Goal: Obtain resource: Download file/media

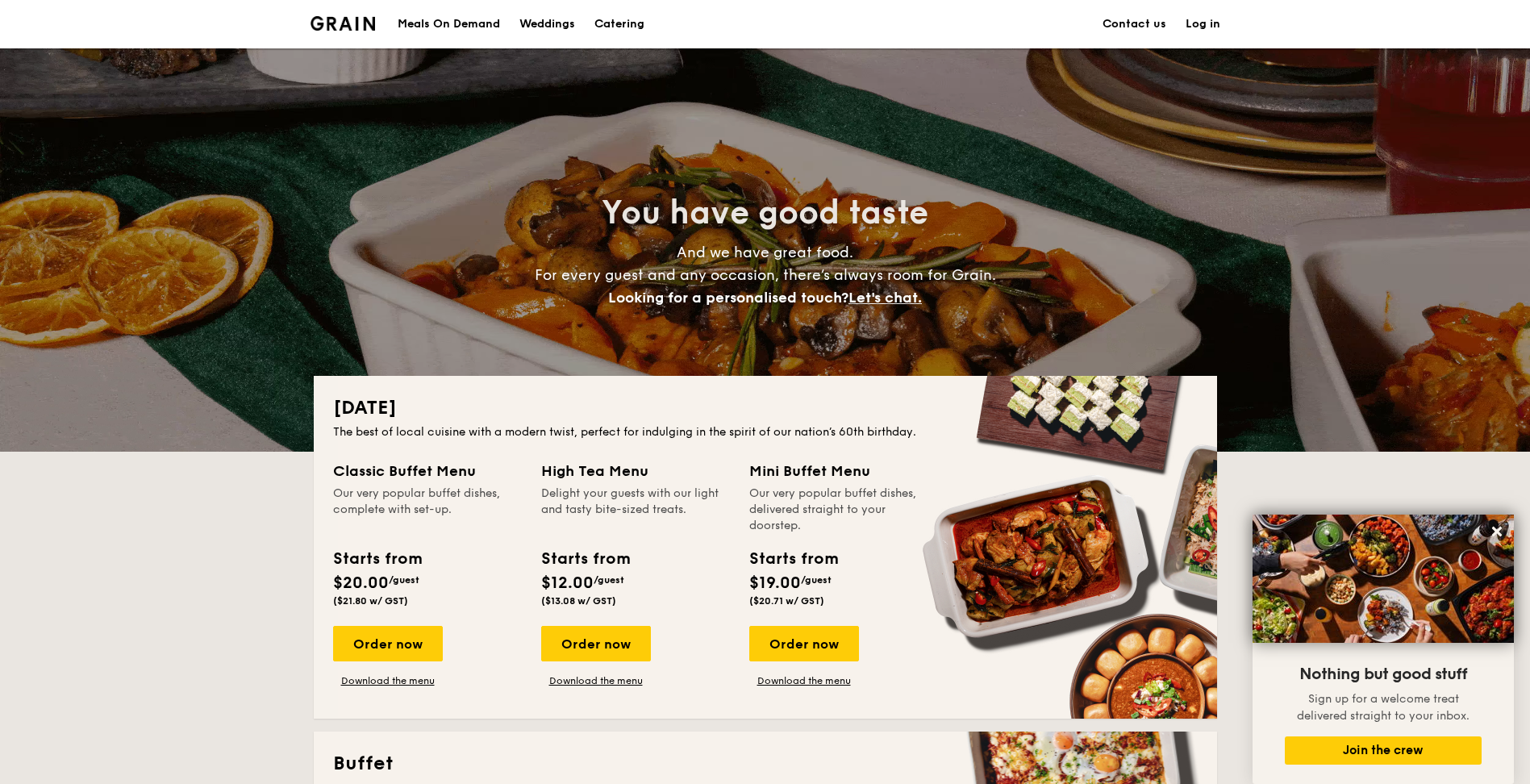
click at [626, 21] on h1 "Catering" at bounding box center [618, 24] width 50 height 49
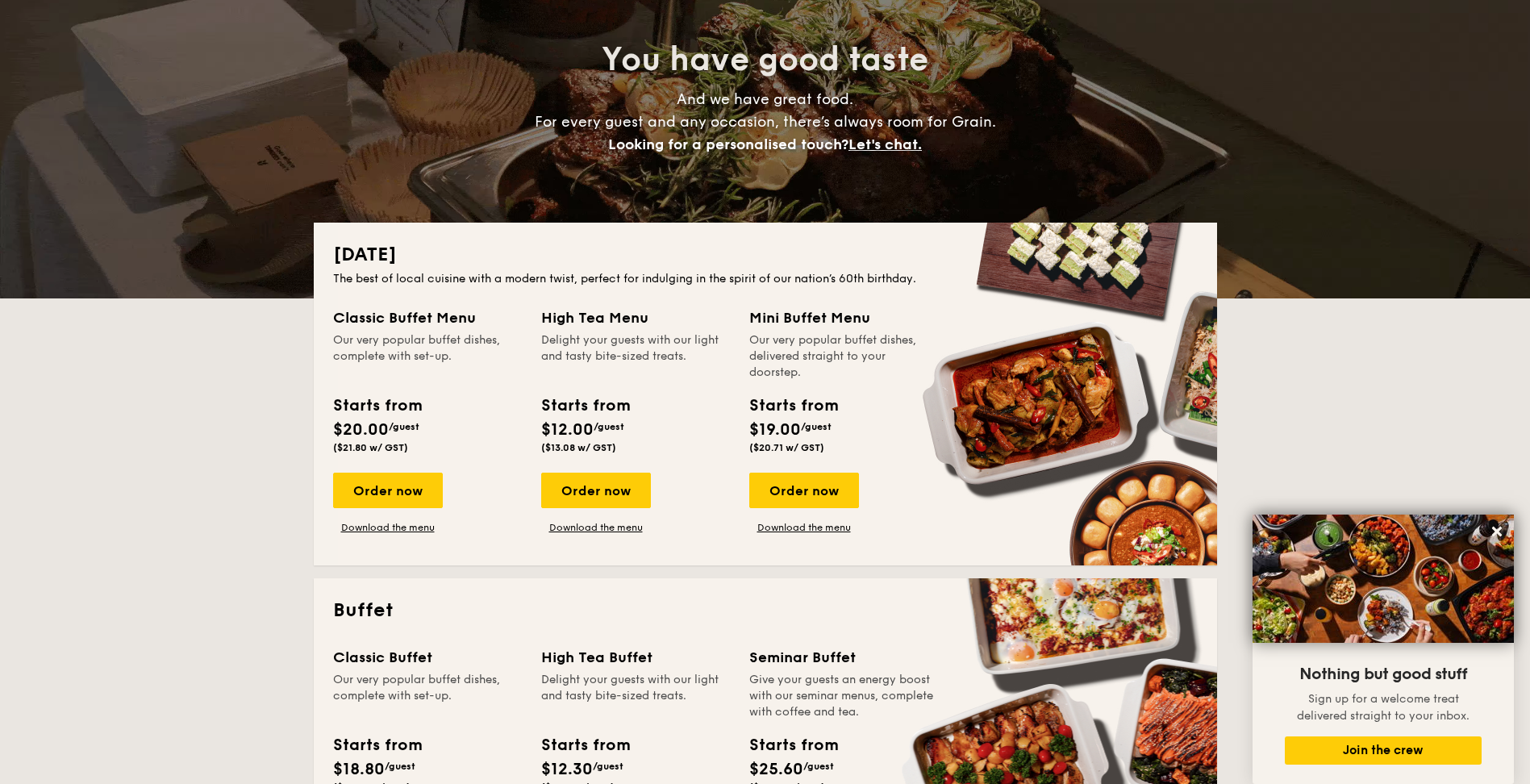
scroll to position [242, 0]
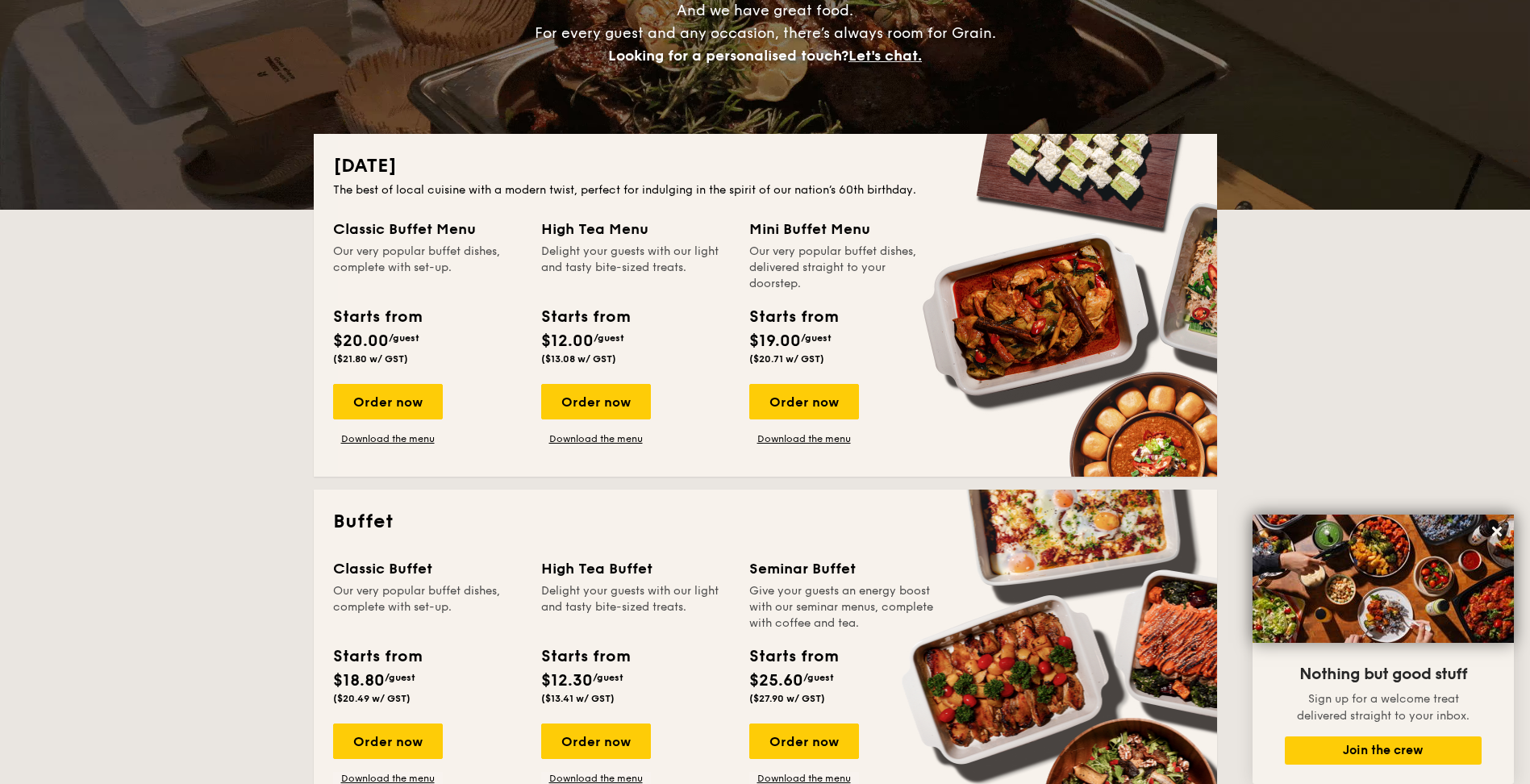
click at [824, 431] on div "Order now Download the menu" at bounding box center [804, 415] width 110 height 61
click at [780, 441] on link "Download the menu" at bounding box center [804, 439] width 110 height 13
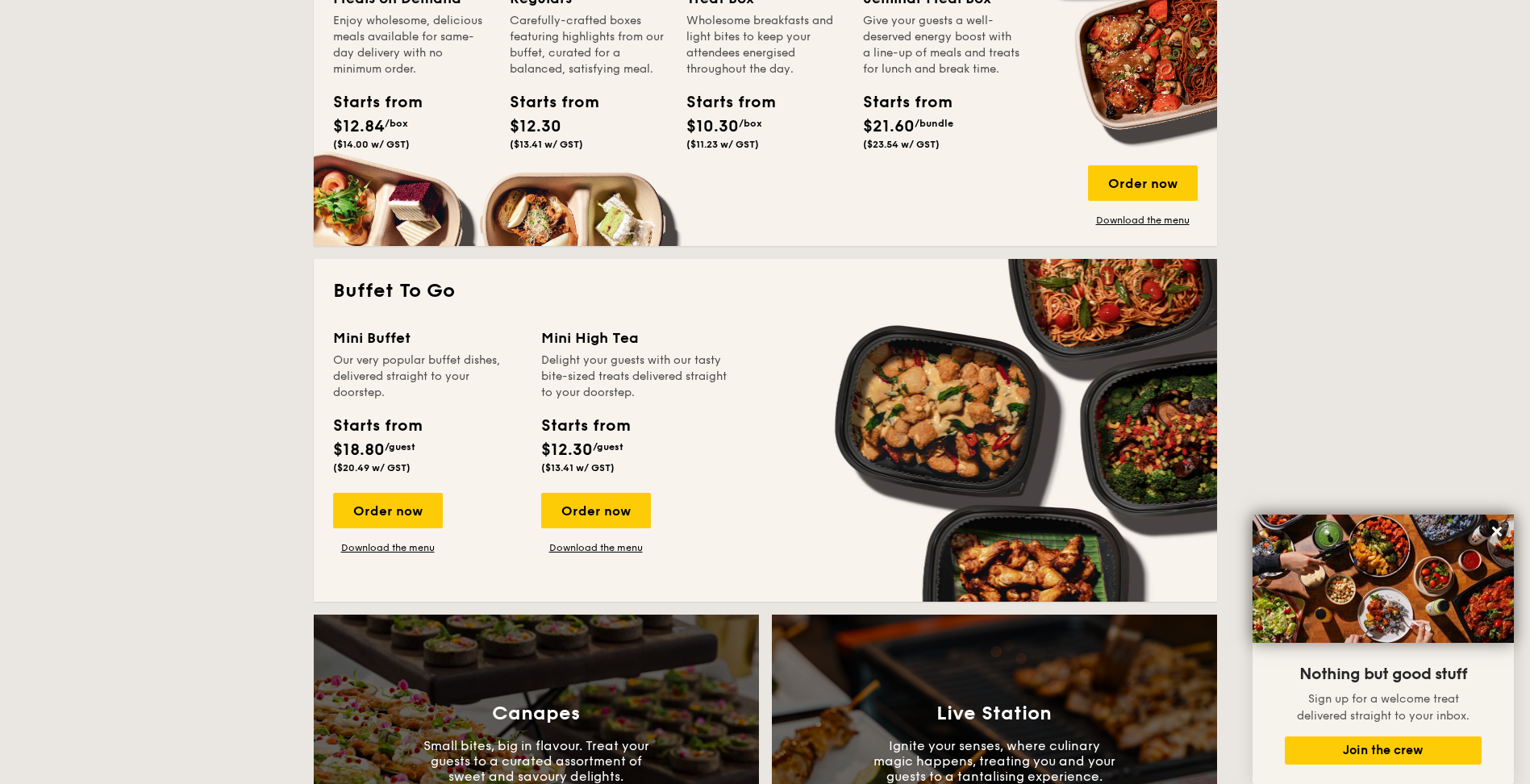
scroll to position [1290, 0]
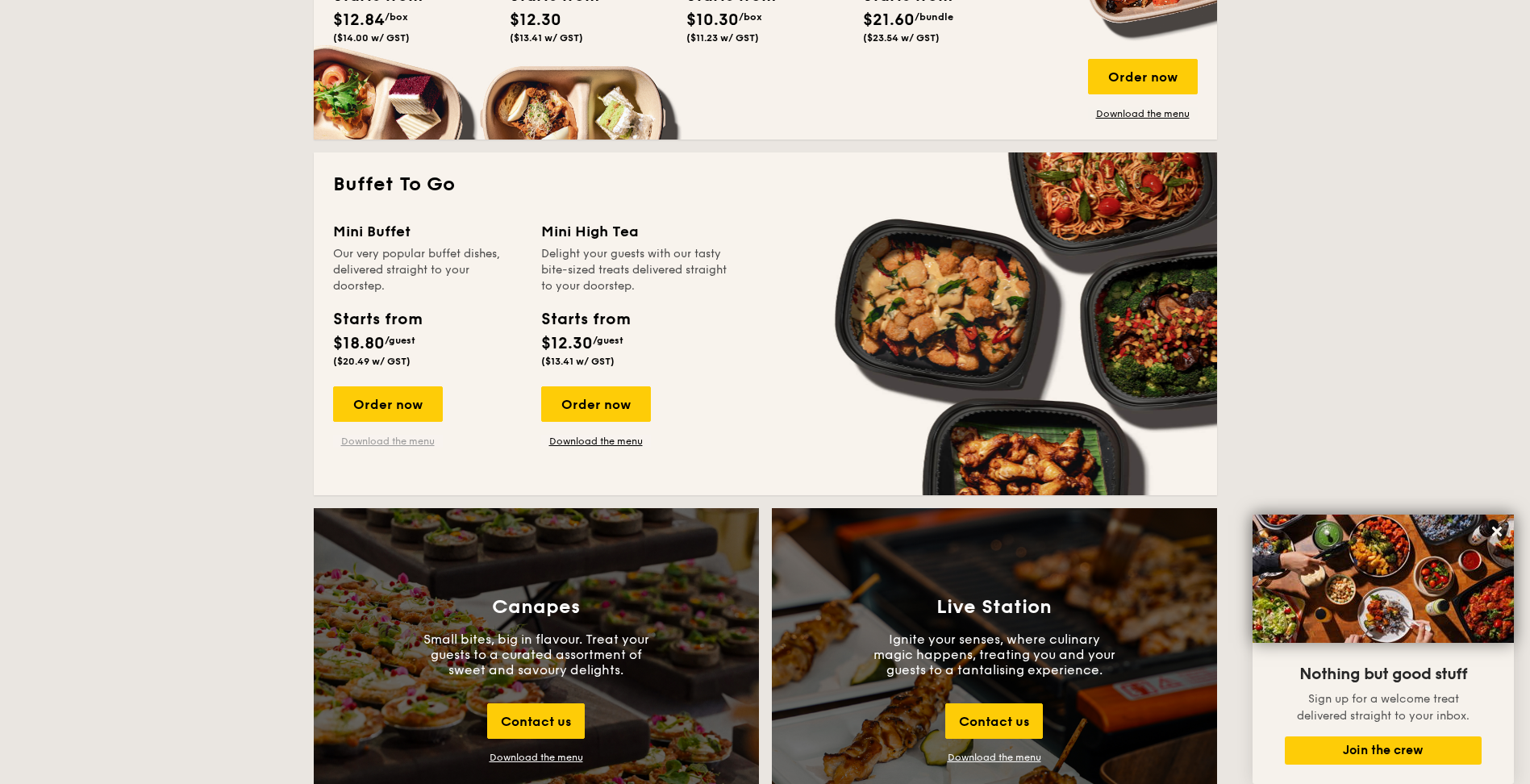
click at [399, 441] on link "Download the menu" at bounding box center [389, 441] width 110 height 13
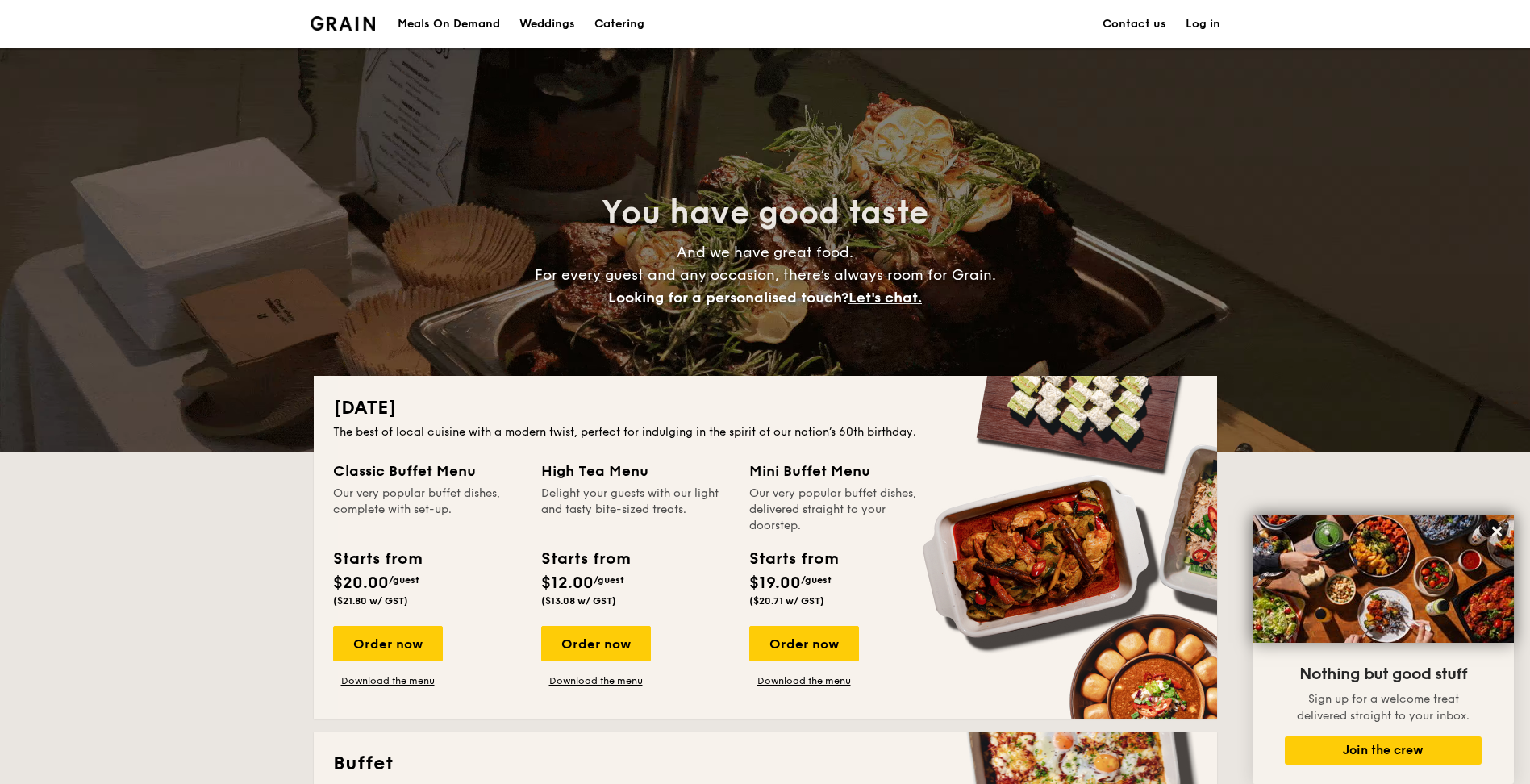
click at [463, 31] on div "Meals On Demand" at bounding box center [449, 24] width 103 height 49
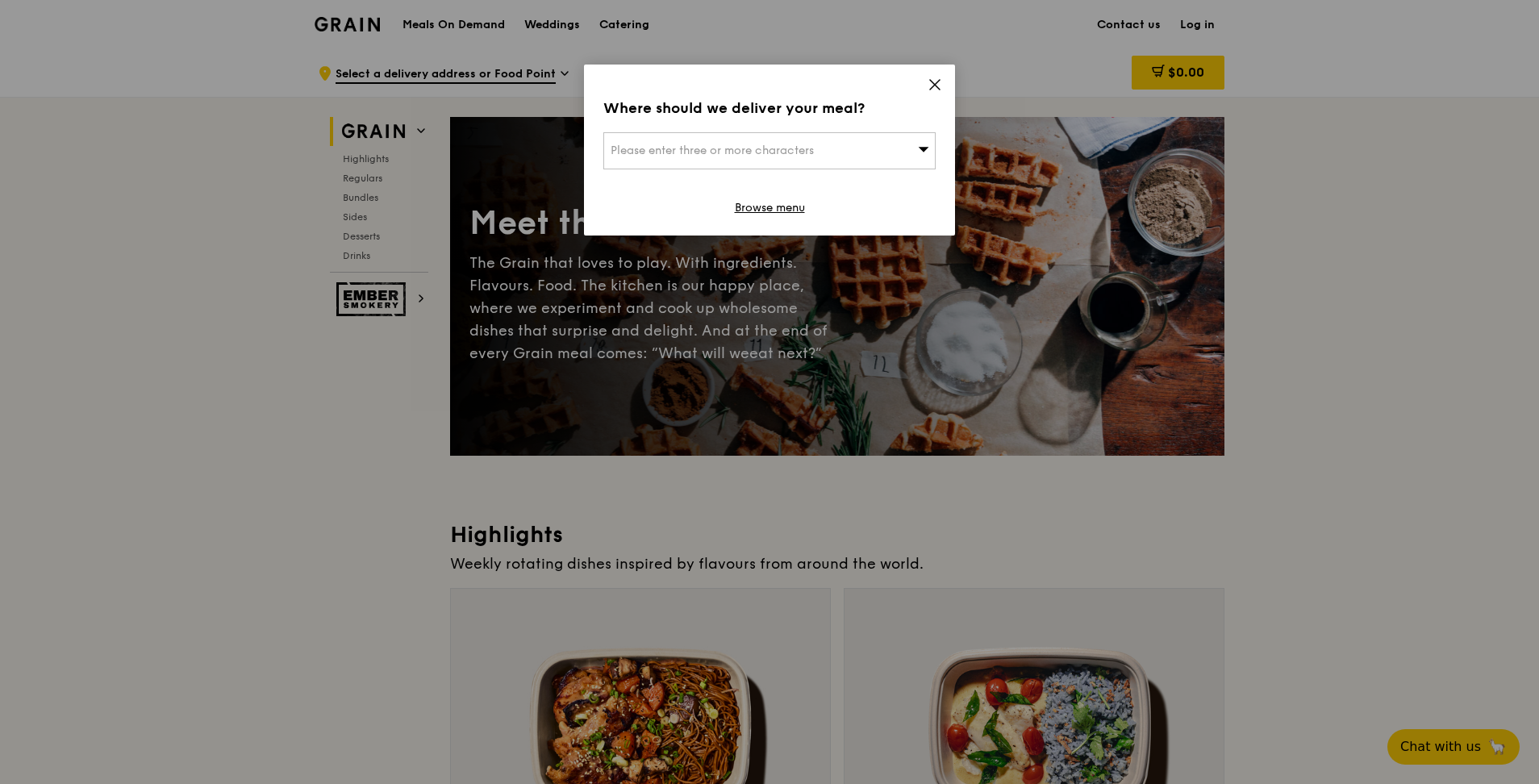
click at [939, 83] on icon at bounding box center [935, 85] width 14 height 14
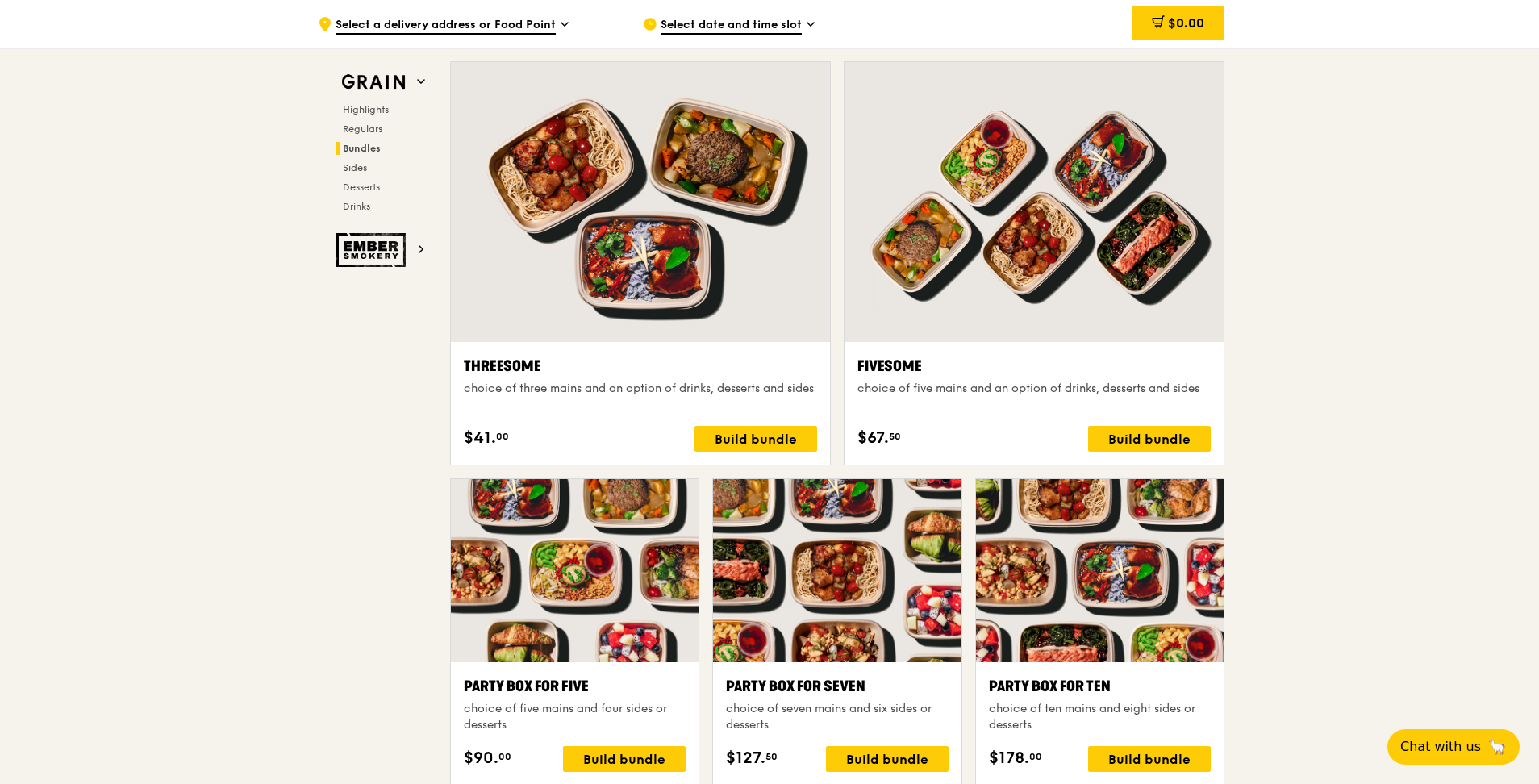
scroll to position [2963, 0]
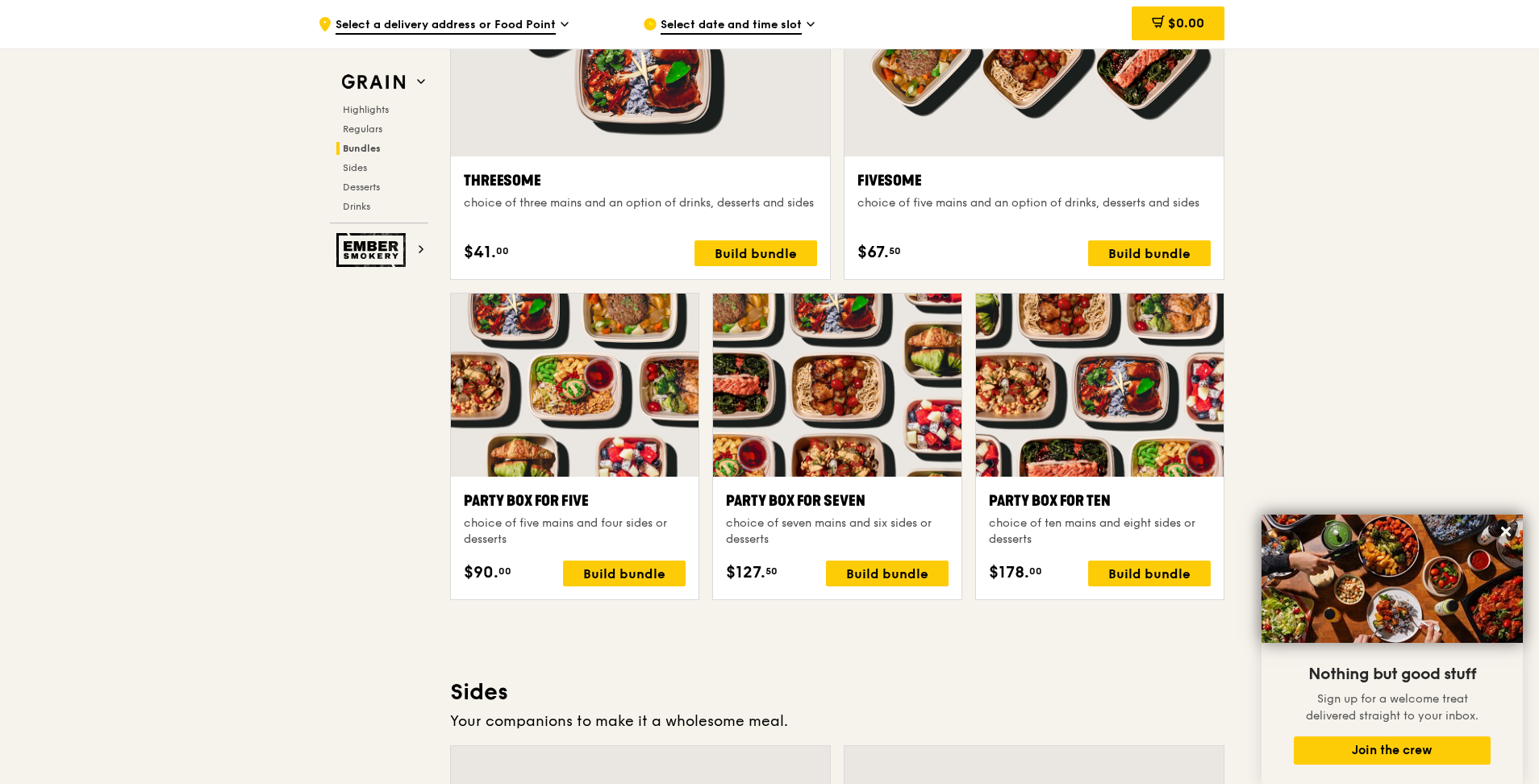
drag, startPoint x: 1538, startPoint y: 387, endPoint x: 1542, endPoint y: 423, distance: 36.2
click at [1538, 431] on html "Grain logo Meals On Demand Weddings Catering Contact us Log in .cls-1 { fill: n…" at bounding box center [769, 714] width 1539 height 7354
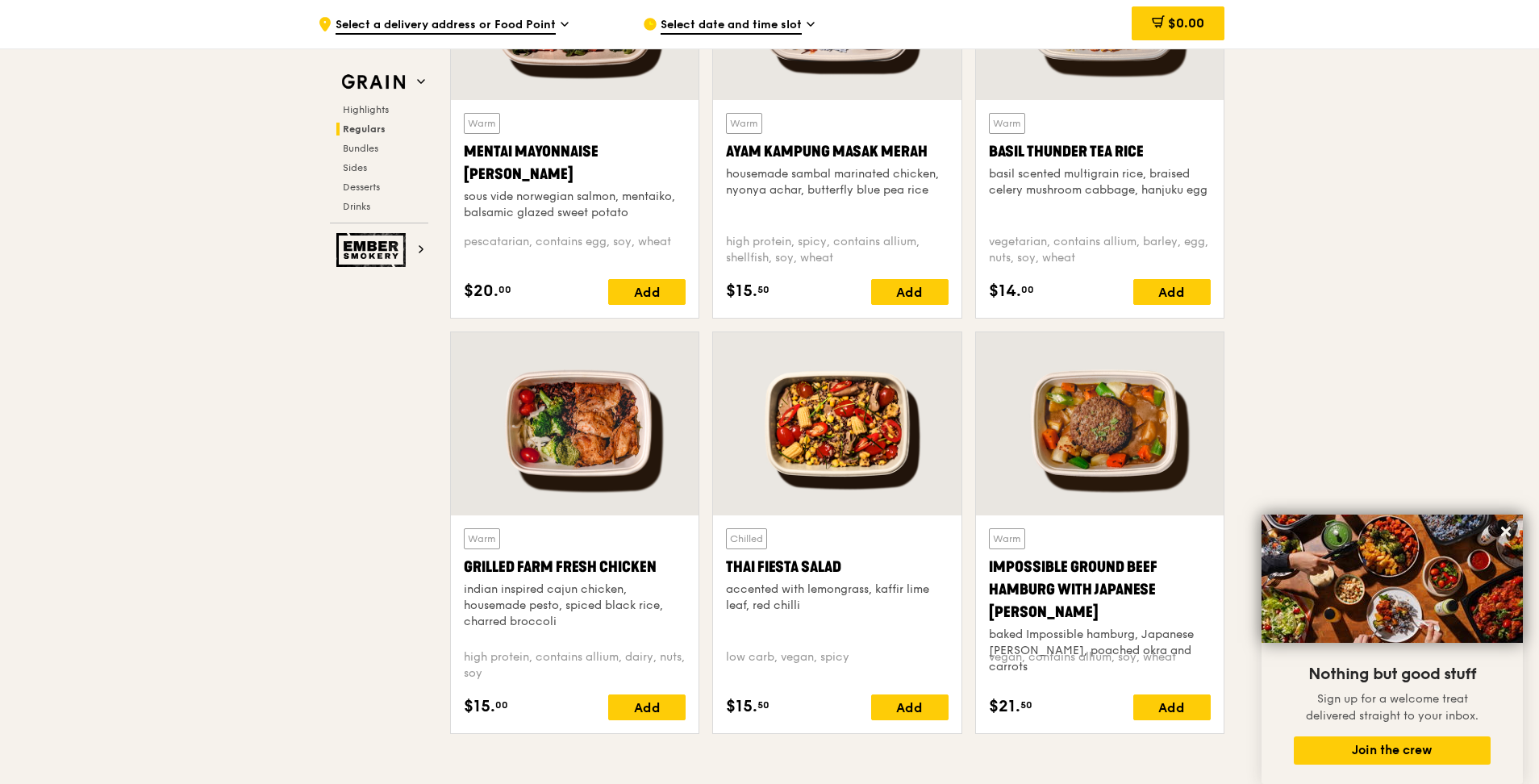
scroll to position [1438, 0]
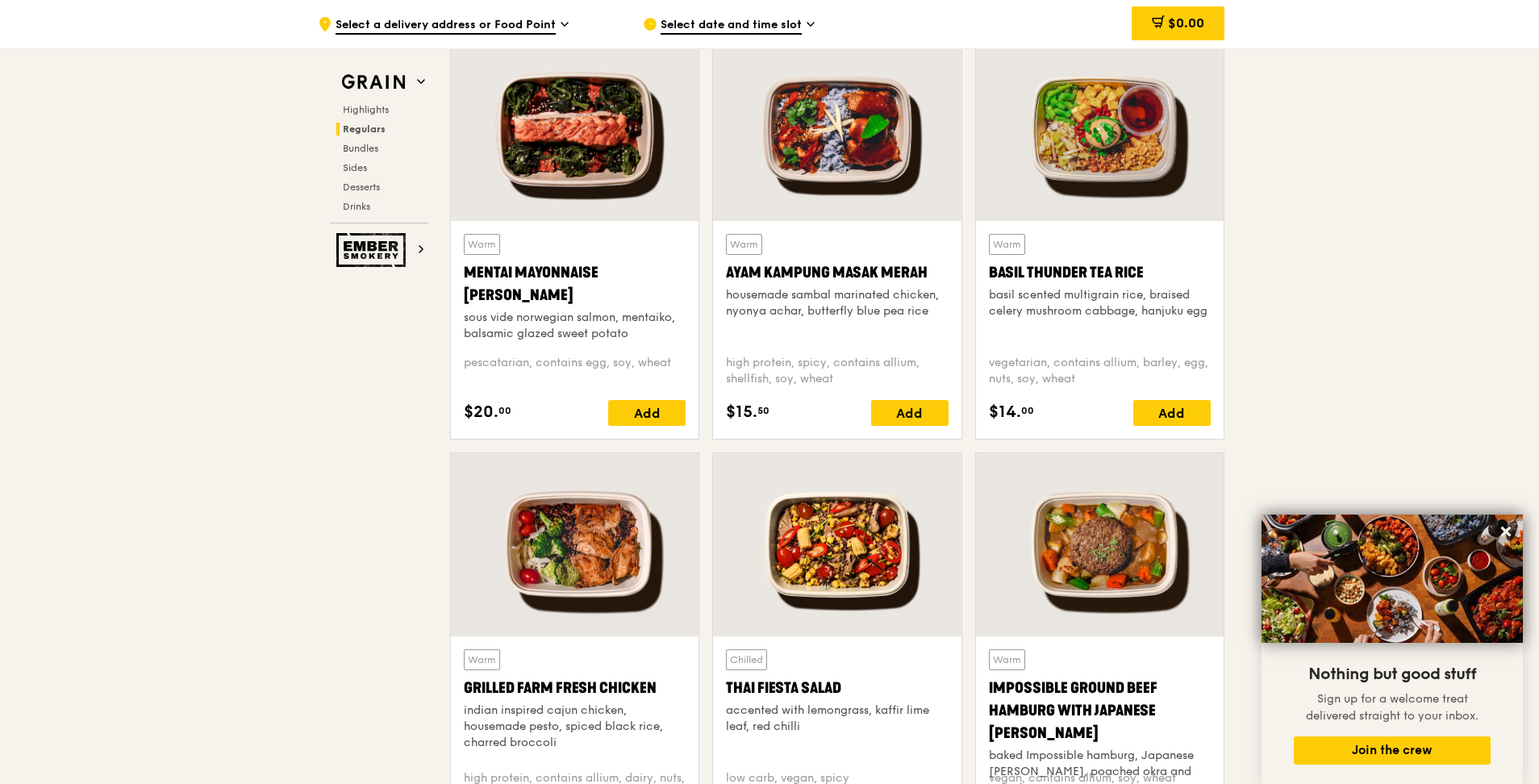
drag, startPoint x: 1524, startPoint y: 175, endPoint x: 1530, endPoint y: 165, distance: 11.7
click at [382, 106] on span "Highlights" at bounding box center [368, 109] width 51 height 12
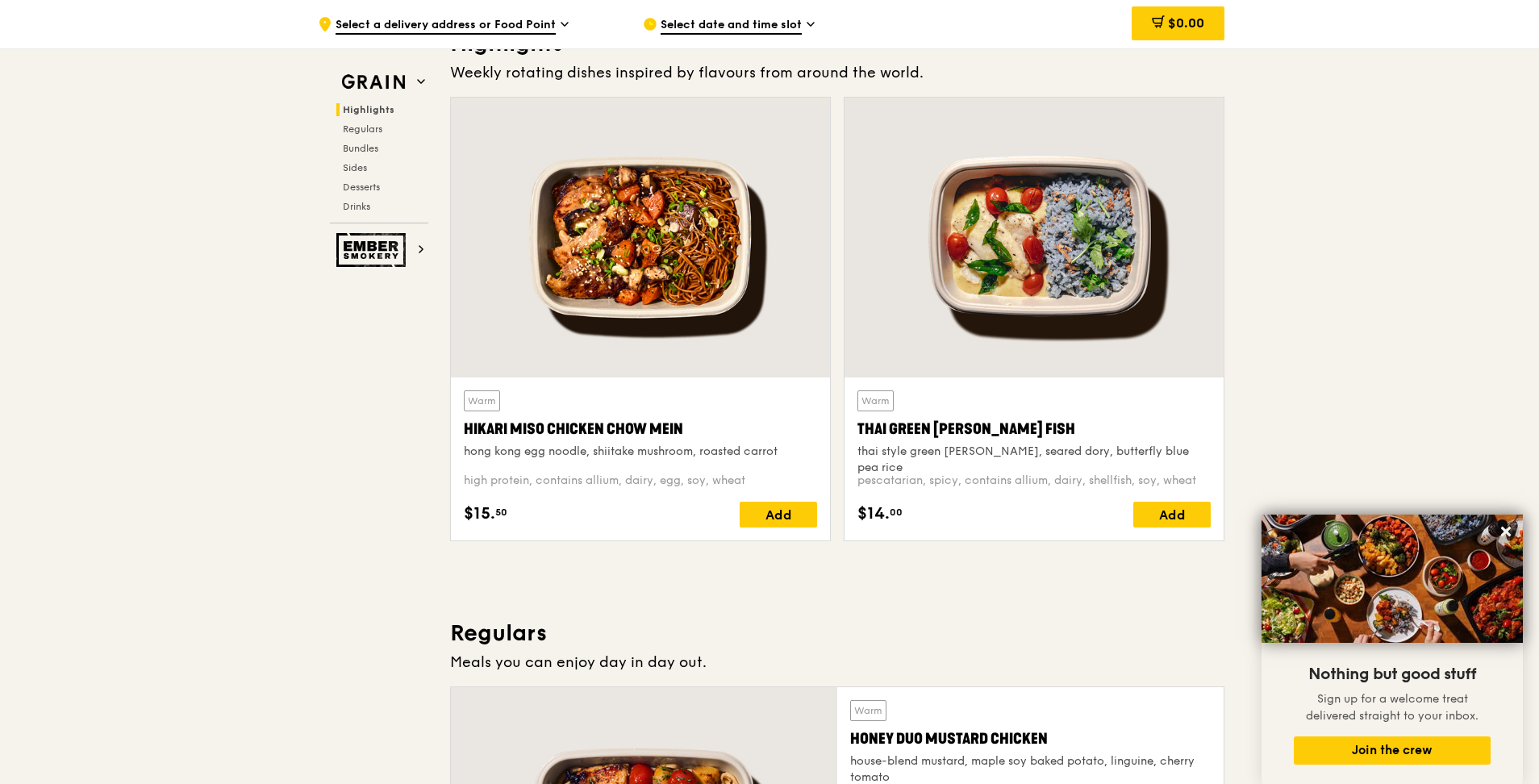
scroll to position [455, 0]
